Goal: Task Accomplishment & Management: Manage account settings

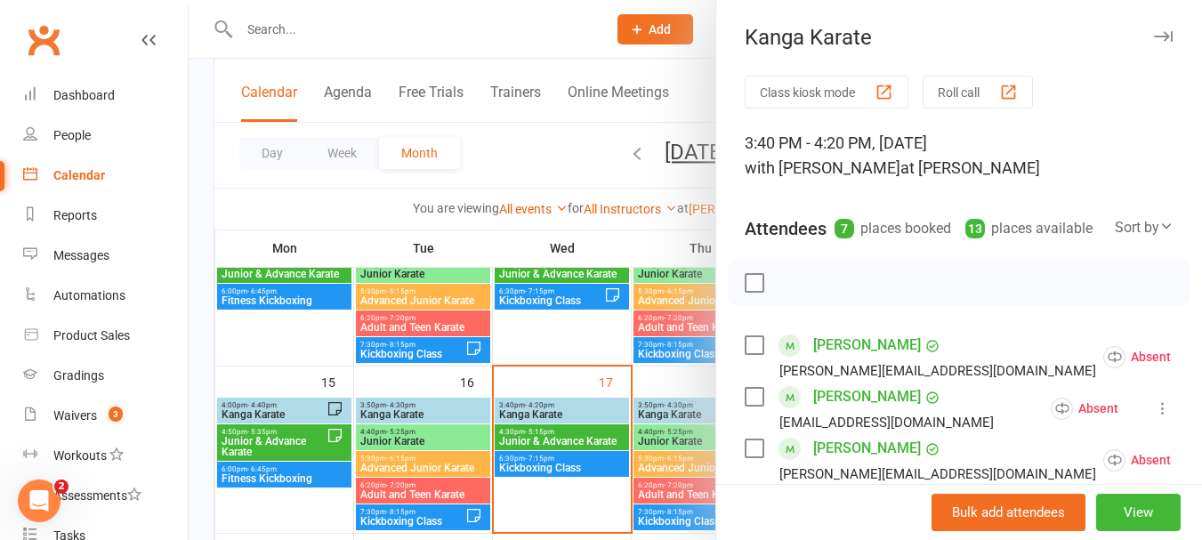
scroll to position [89, 0]
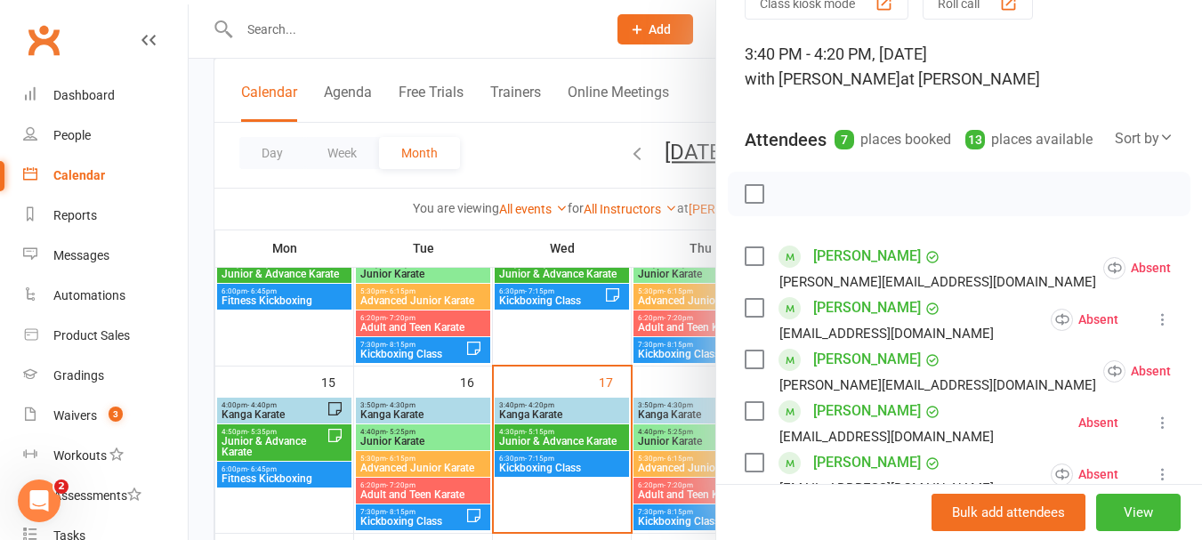
click at [745, 317] on label at bounding box center [753, 308] width 18 height 18
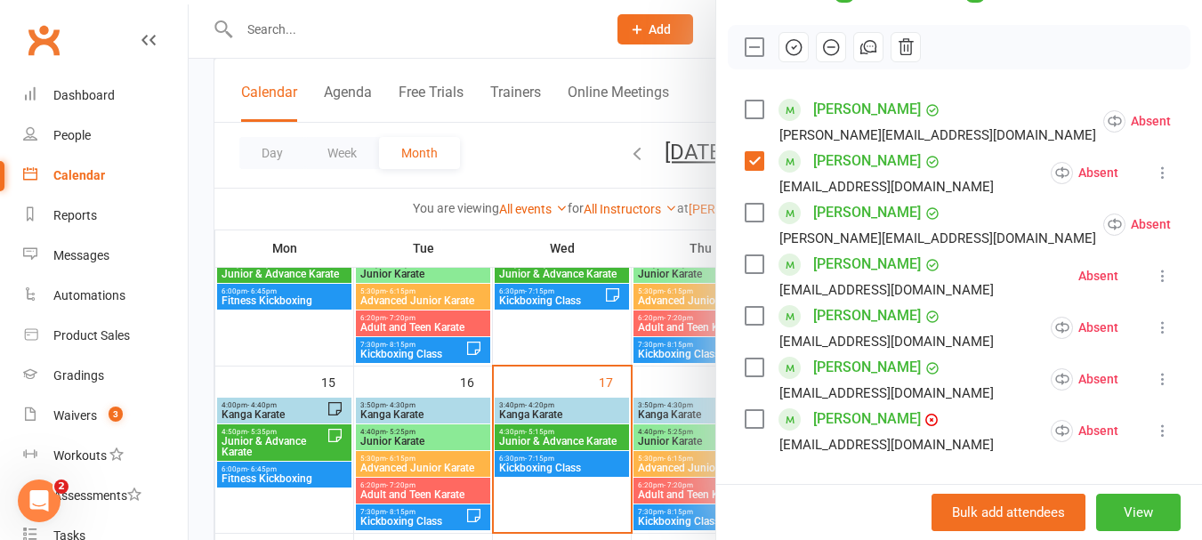
scroll to position [267, 0]
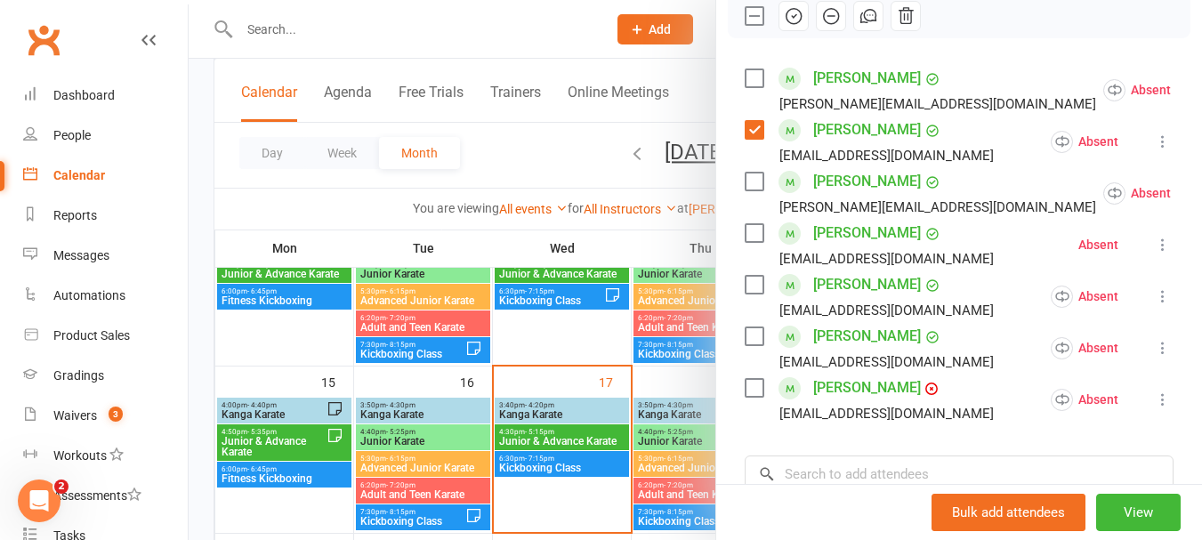
click at [744, 294] on label at bounding box center [753, 285] width 18 height 18
click at [744, 345] on label at bounding box center [753, 336] width 18 height 18
click at [752, 397] on label at bounding box center [753, 388] width 18 height 18
click at [786, 28] on button "button" at bounding box center [793, 16] width 30 height 30
click at [750, 25] on label at bounding box center [753, 16] width 18 height 18
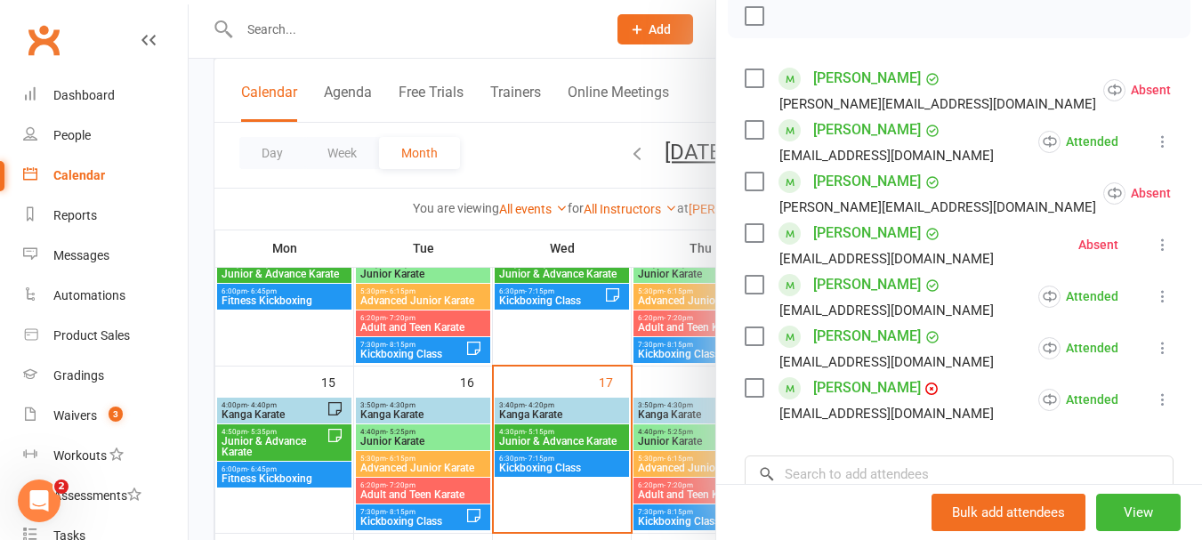
click at [582, 454] on div at bounding box center [695, 270] width 1013 height 540
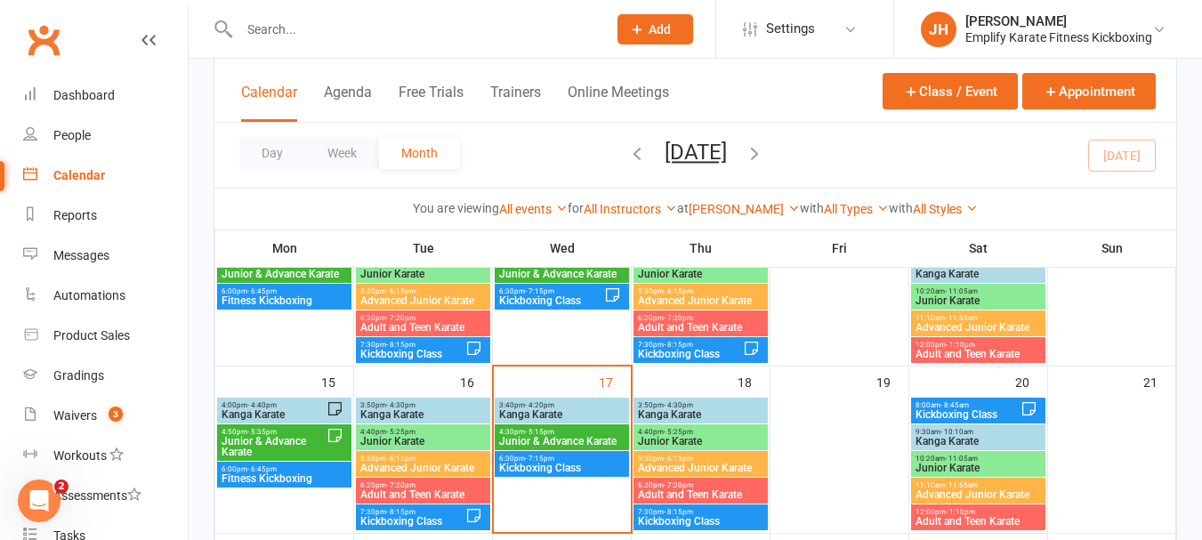
click at [591, 444] on span "Junior & Advance Karate" at bounding box center [561, 441] width 127 height 11
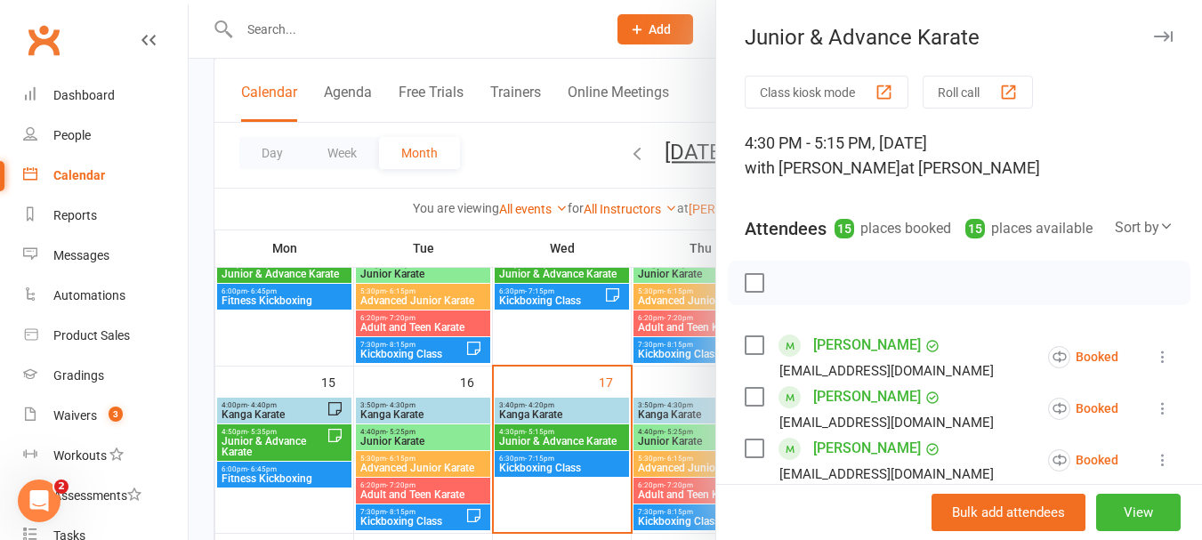
click at [745, 292] on label at bounding box center [753, 283] width 18 height 18
click at [828, 293] on icon "button" at bounding box center [831, 283] width 20 height 20
click at [776, 289] on div at bounding box center [959, 283] width 463 height 44
drag, startPoint x: 752, startPoint y: 312, endPoint x: 825, endPoint y: 247, distance: 97.0
click at [758, 305] on div at bounding box center [959, 283] width 463 height 44
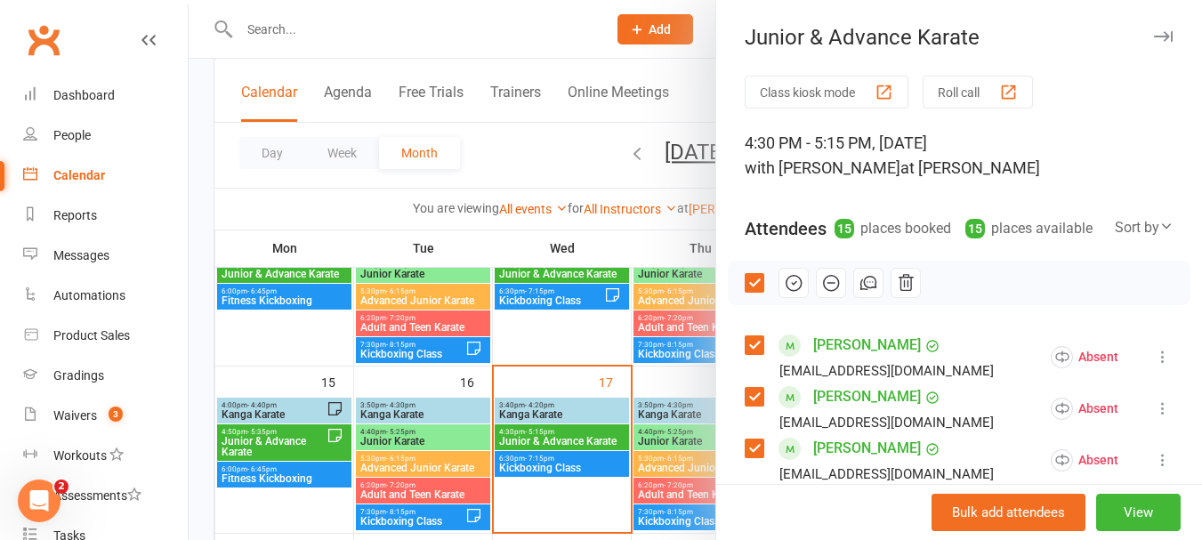
click at [752, 292] on label at bounding box center [753, 283] width 18 height 18
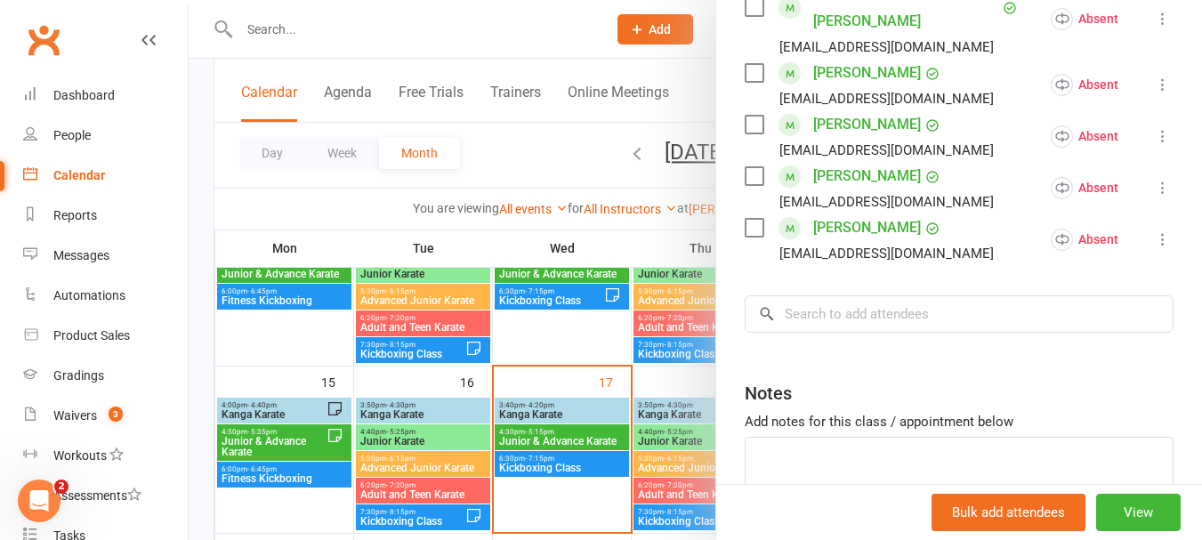
scroll to position [963, 0]
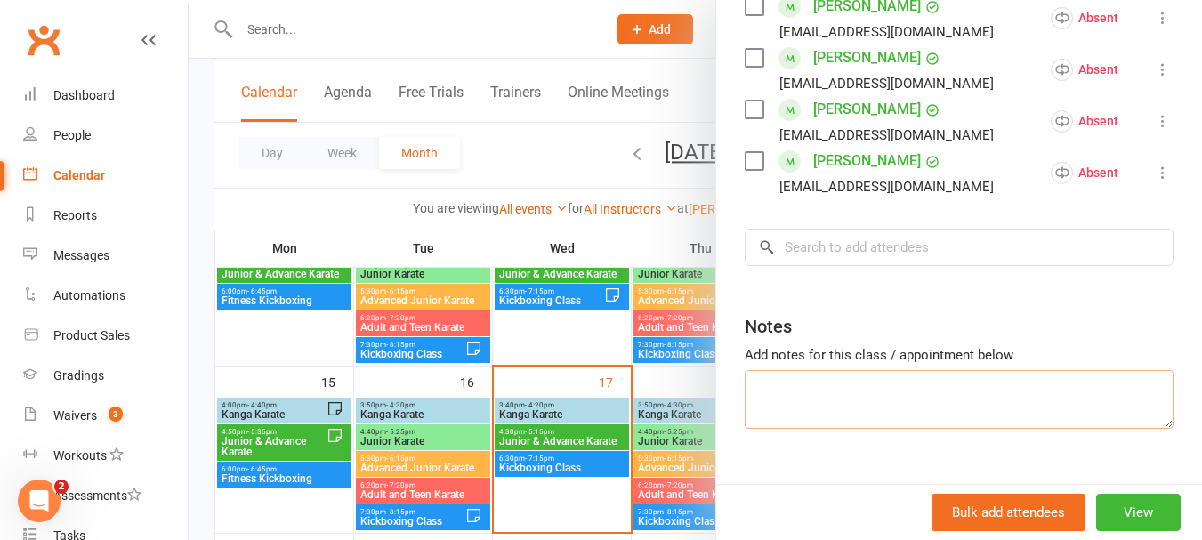
click at [830, 374] on textarea at bounding box center [958, 399] width 429 height 59
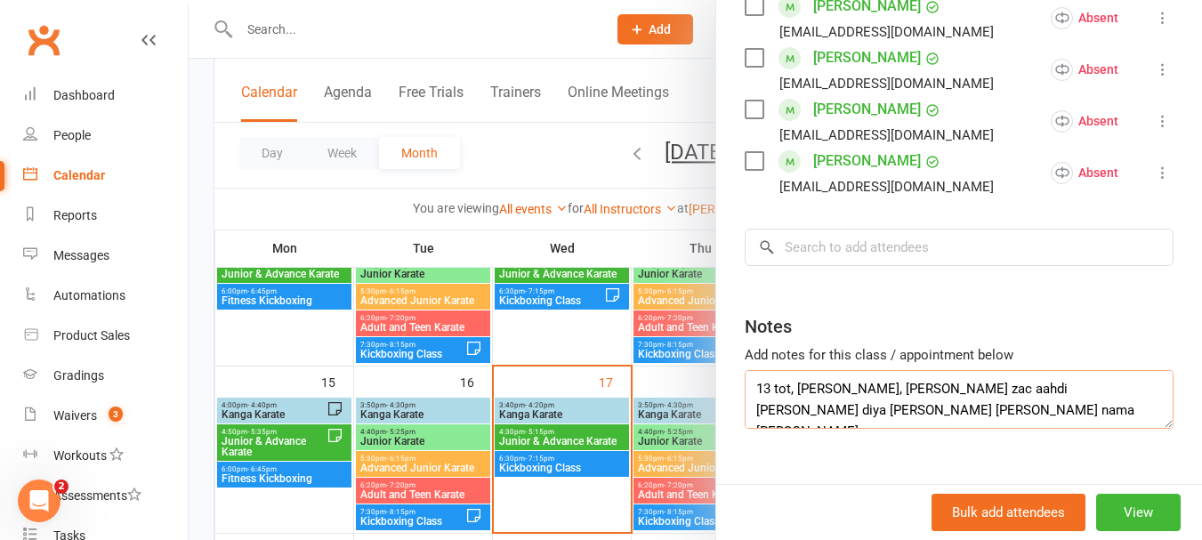
type textarea "13 tot, [PERSON_NAME], [PERSON_NAME] zac aahdi [PERSON_NAME] diya [PERSON_NAME]…"
